Goal: Task Accomplishment & Management: Use online tool/utility

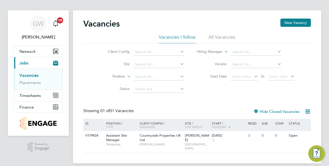
scroll to position [6, 0]
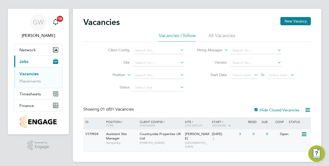
click at [305, 134] on icon at bounding box center [303, 135] width 5 height 6
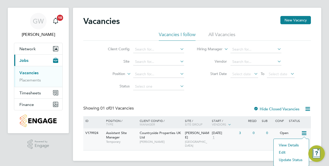
click at [288, 145] on li "View Details" at bounding box center [291, 145] width 30 height 7
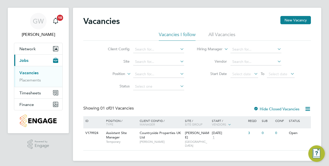
scroll to position [6, 0]
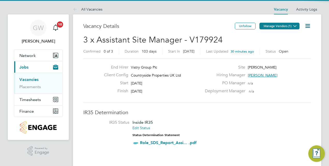
click at [274, 27] on button "Manage Vendors (1)" at bounding box center [279, 26] width 40 height 7
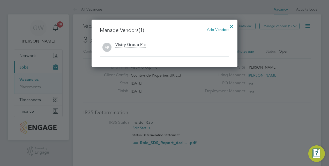
scroll to position [48, 146]
click at [211, 30] on span "Add Vendors" at bounding box center [218, 29] width 22 height 5
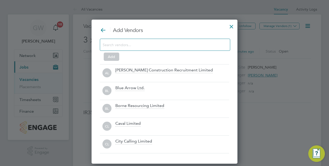
click at [174, 40] on div at bounding box center [165, 45] width 130 height 12
click at [172, 43] on input at bounding box center [161, 44] width 116 height 7
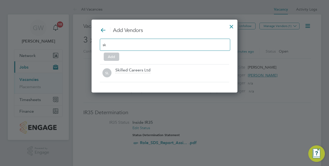
scroll to position [2, 3]
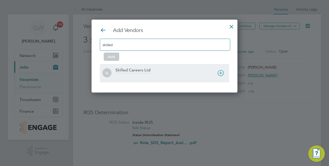
type input "skilled"
click at [174, 72] on div "Skilled Careers Ltd" at bounding box center [172, 73] width 114 height 11
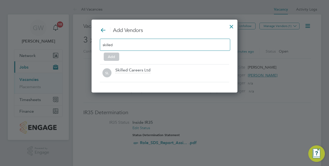
scroll to position [55, 146]
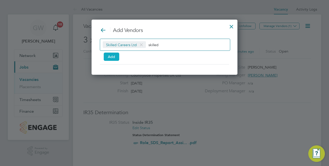
click at [112, 56] on button "Add" at bounding box center [112, 57] width 16 height 8
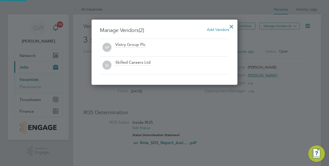
scroll to position [65, 146]
click at [233, 27] on div at bounding box center [231, 25] width 9 height 9
